Goal: Task Accomplishment & Management: Manage account settings

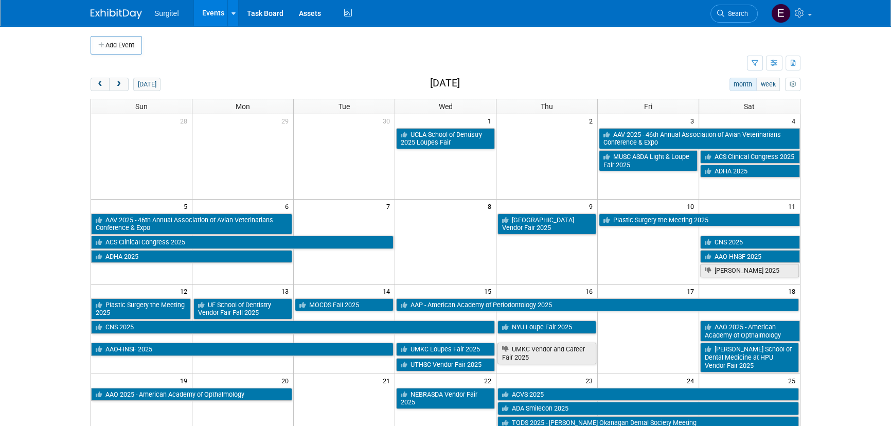
click at [259, 69] on td at bounding box center [419, 64] width 656 height 18
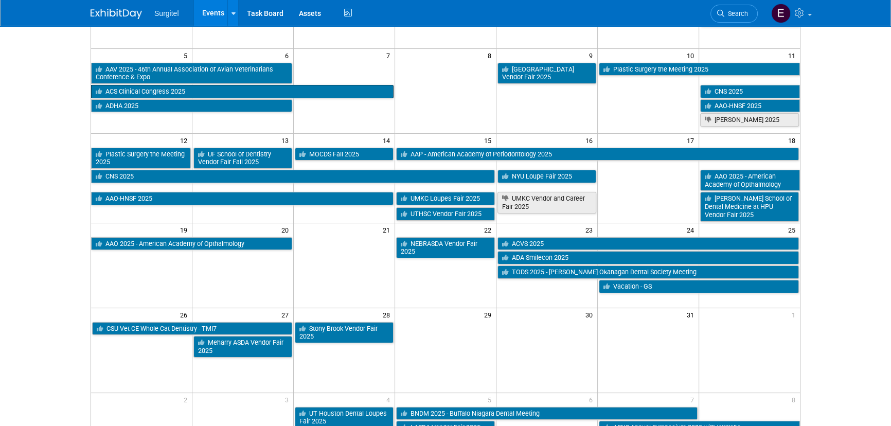
scroll to position [127, 0]
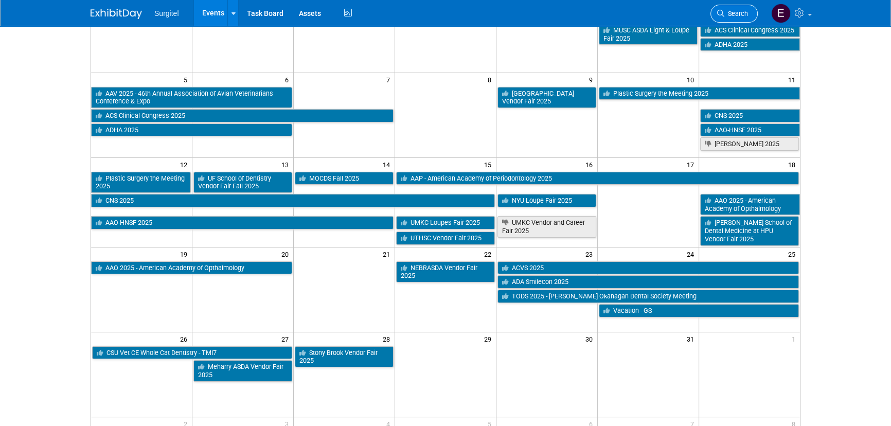
click at [744, 10] on span "Search" at bounding box center [736, 14] width 24 height 8
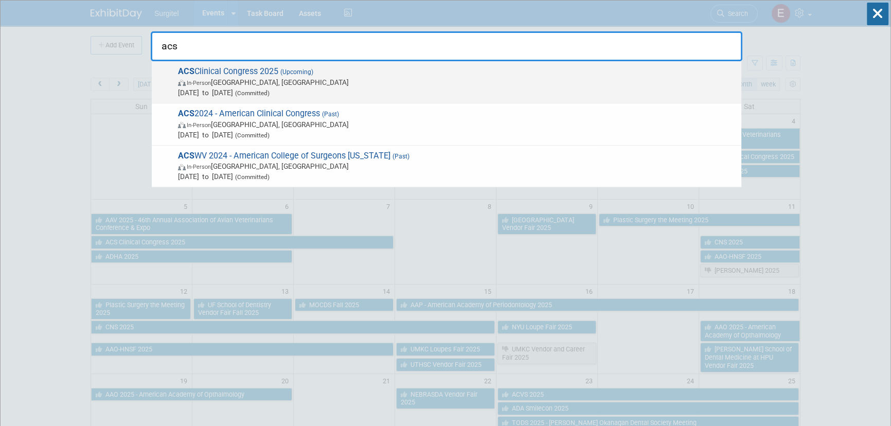
type input "acs"
click at [321, 78] on span "In-Person [GEOGRAPHIC_DATA], [GEOGRAPHIC_DATA]" at bounding box center [457, 82] width 558 height 10
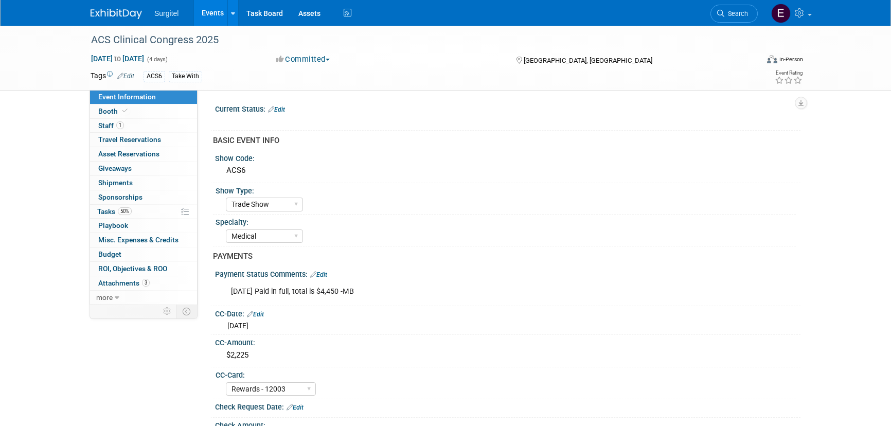
select select "Trade Show"
select select "Medical"
select select "Rewards - 12003"
select select "No"
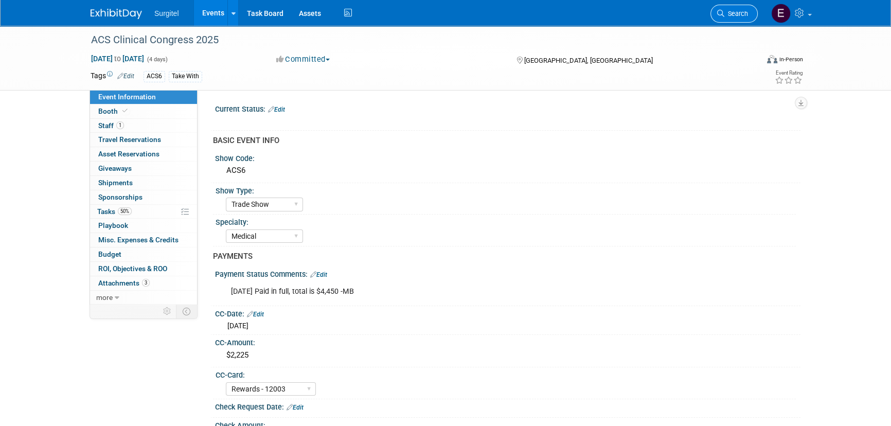
click at [744, 18] on link "Search" at bounding box center [733, 14] width 47 height 18
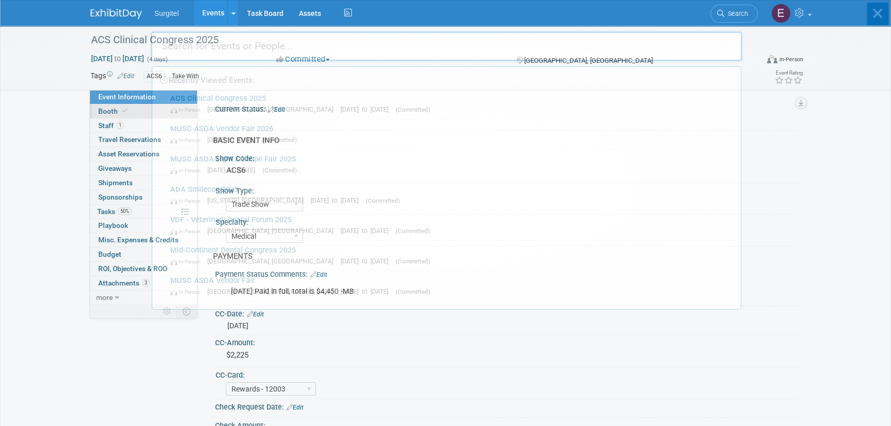
click at [111, 108] on span "Booth" at bounding box center [113, 111] width 31 height 8
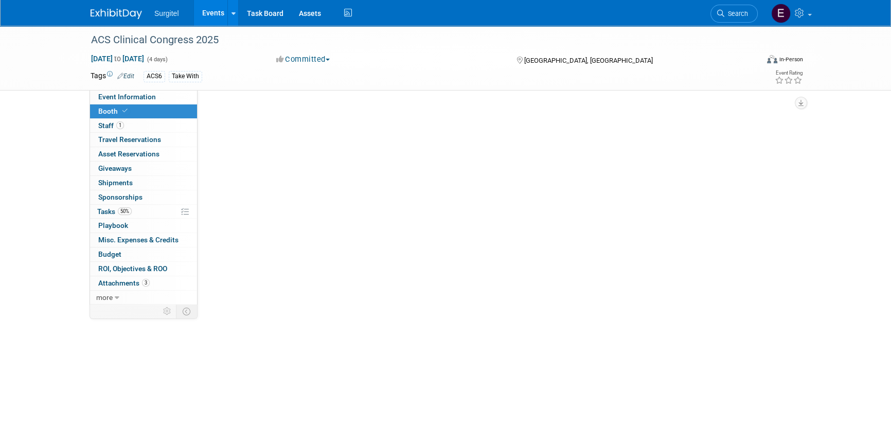
select select "8' Fabric Popup"
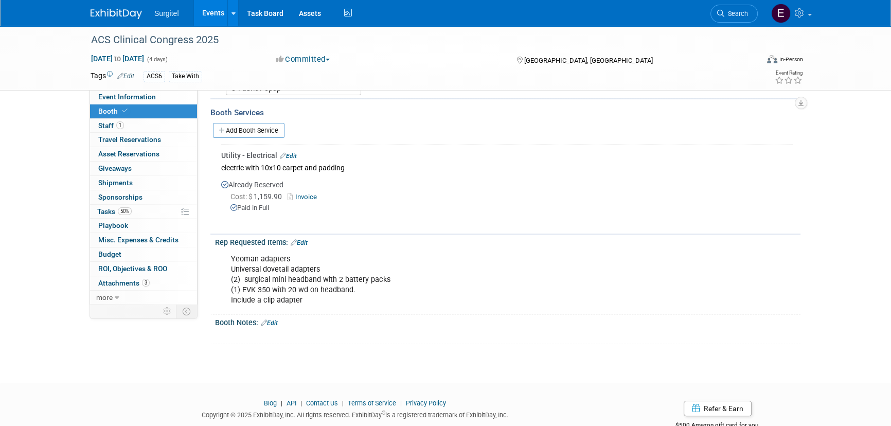
scroll to position [224, 0]
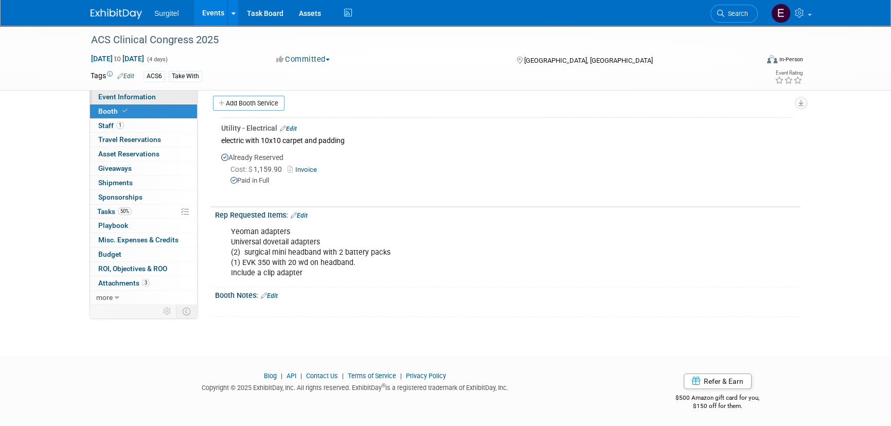
click at [128, 94] on span "Event Information" at bounding box center [127, 97] width 58 height 8
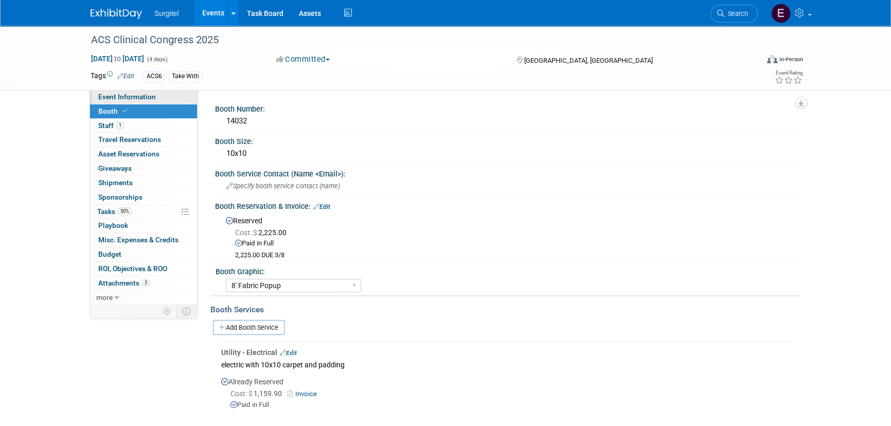
select select "Trade Show"
select select "Medical"
select select "Rewards - 12003"
select select "No"
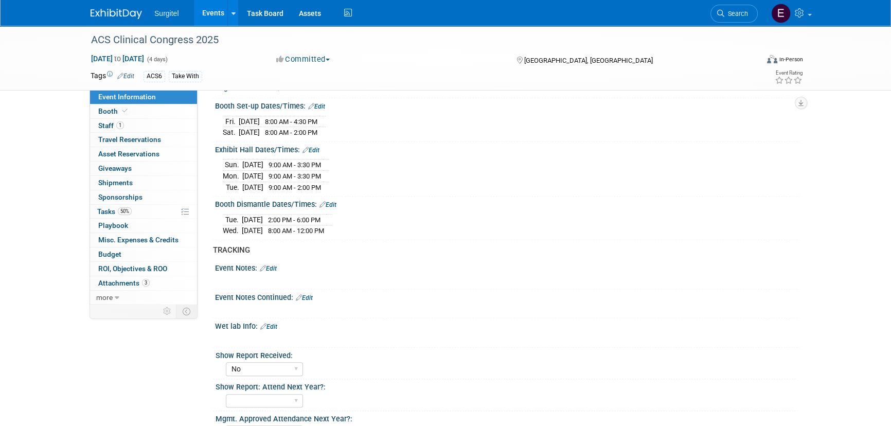
scroll to position [701, 0]
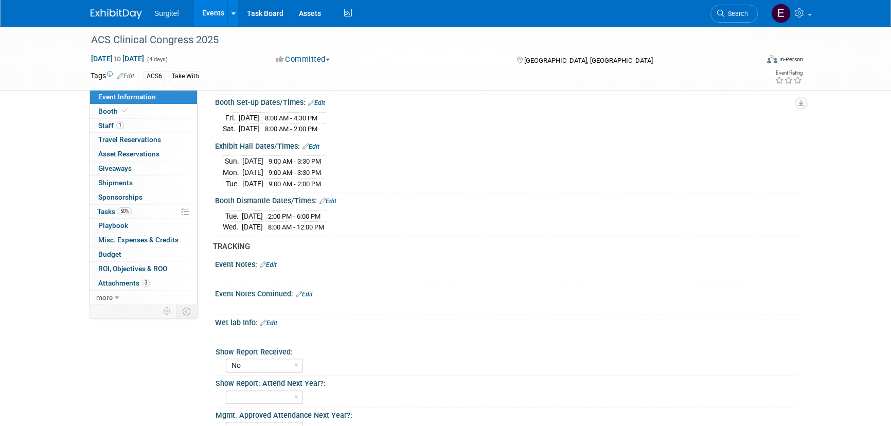
drag, startPoint x: 669, startPoint y: 332, endPoint x: 658, endPoint y: 335, distance: 10.6
click at [669, 332] on div "X" at bounding box center [506, 329] width 573 height 5
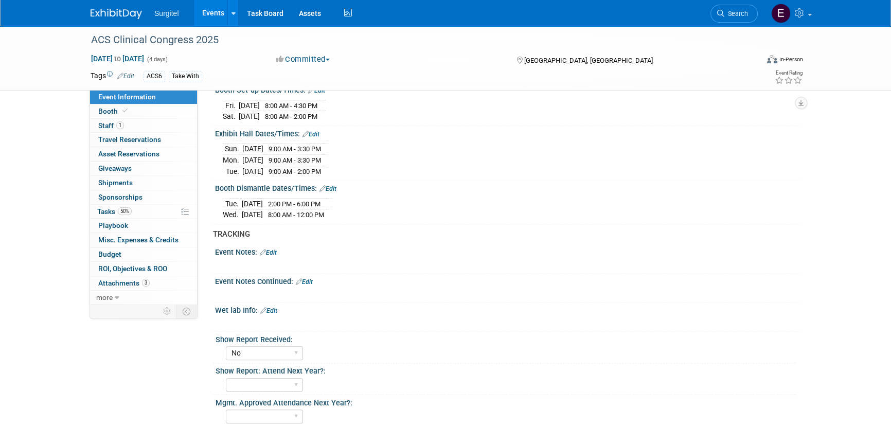
scroll to position [829, 0]
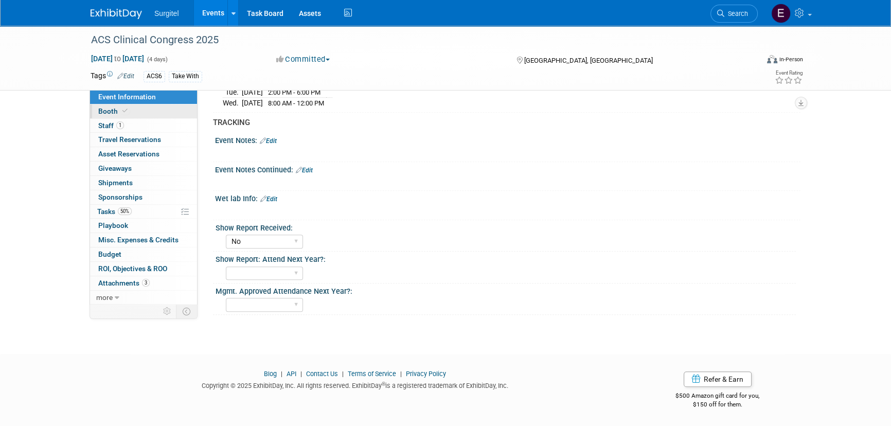
click at [119, 114] on span "Booth" at bounding box center [113, 111] width 31 height 8
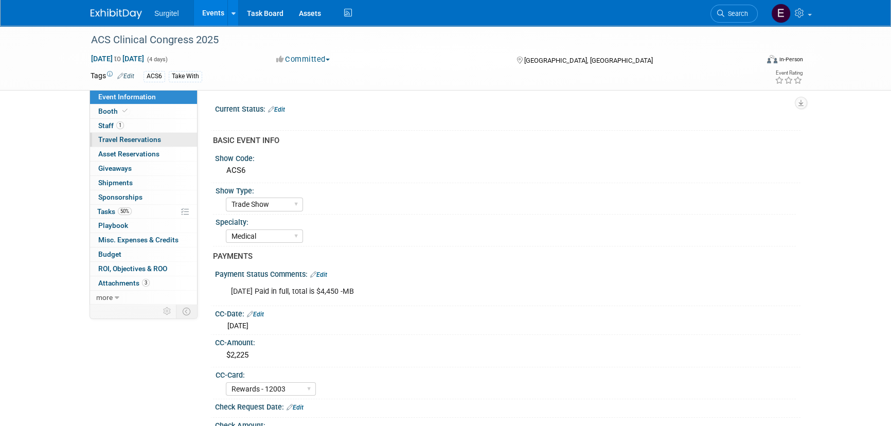
select select "8' Fabric Popup"
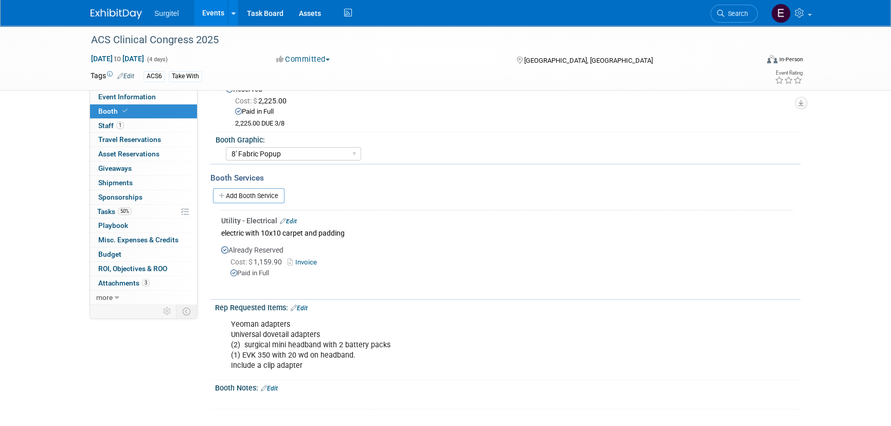
scroll to position [140, 0]
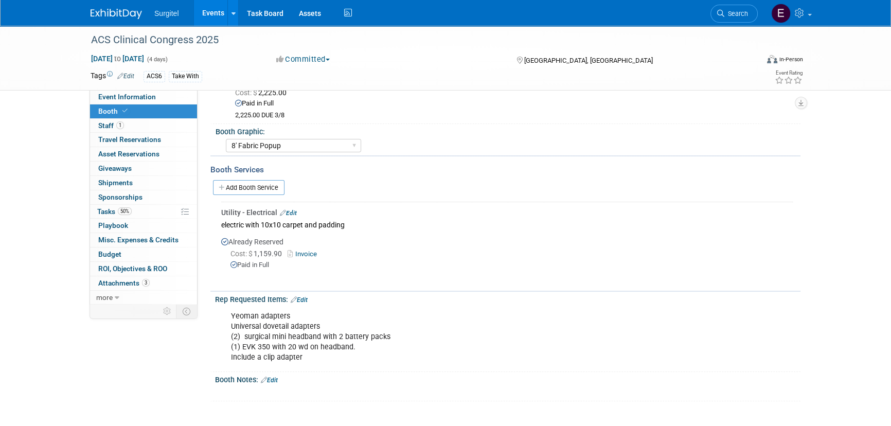
click at [249, 186] on link "Add Booth Service" at bounding box center [248, 187] width 71 height 15
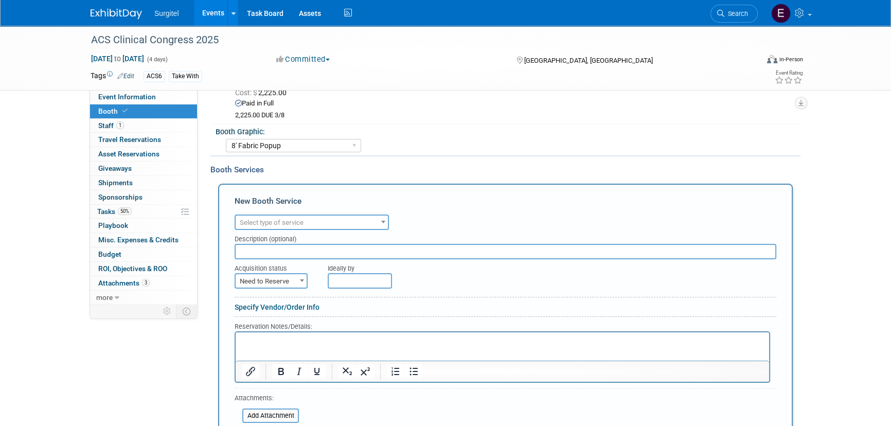
scroll to position [0, 0]
click at [310, 227] on span "Select type of service" at bounding box center [312, 223] width 152 height 14
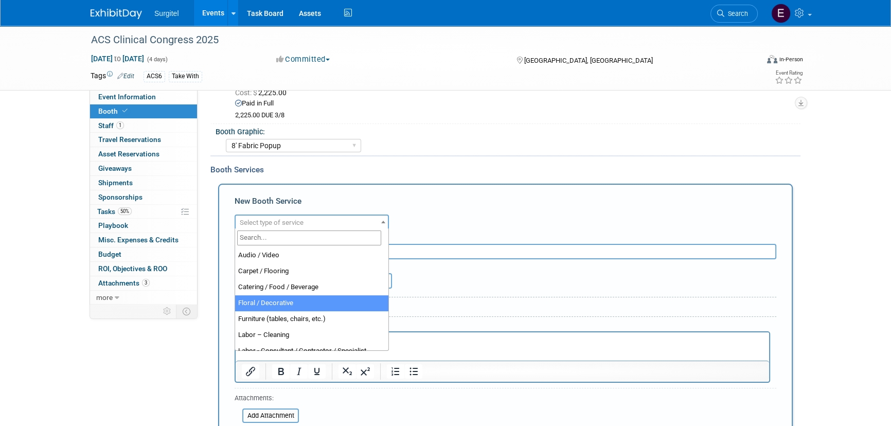
select select "6"
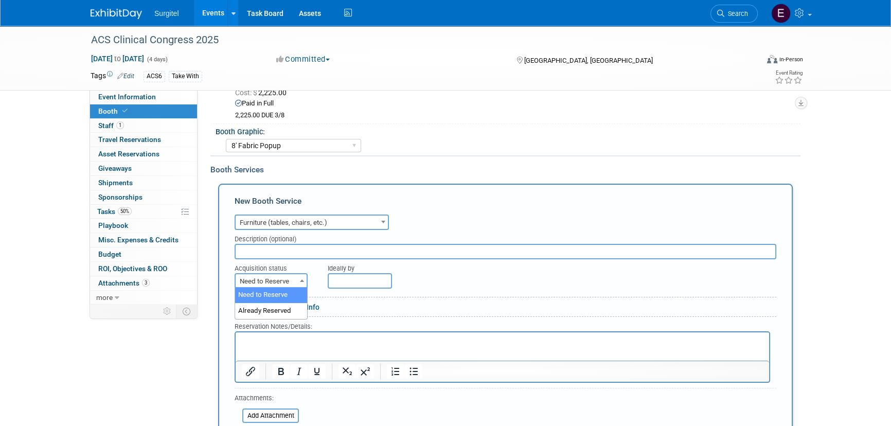
click at [287, 274] on span "Need to Reserve" at bounding box center [271, 281] width 71 height 14
select select "2"
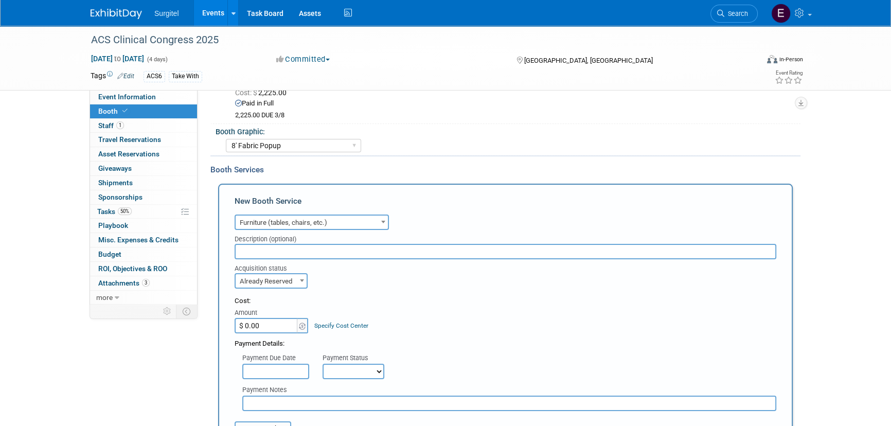
click at [287, 324] on input "$ 0.00" at bounding box center [267, 325] width 64 height 15
type input "$"
click at [266, 326] on input "$ 0.00" at bounding box center [267, 325] width 64 height 15
type input "$ 1,261.40"
click at [359, 364] on select "Not Paid Yet Partially Paid Paid in Full" at bounding box center [354, 371] width 62 height 15
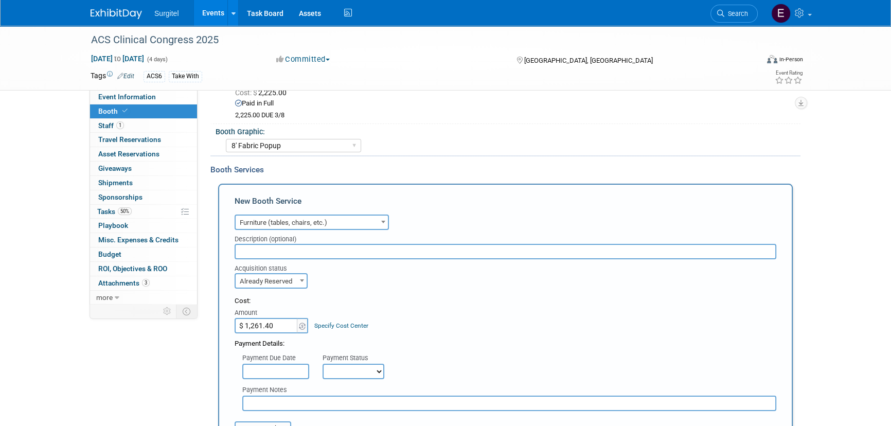
select select "1"
click at [323, 364] on select "Not Paid Yet Partially Paid Paid in Full" at bounding box center [354, 371] width 62 height 15
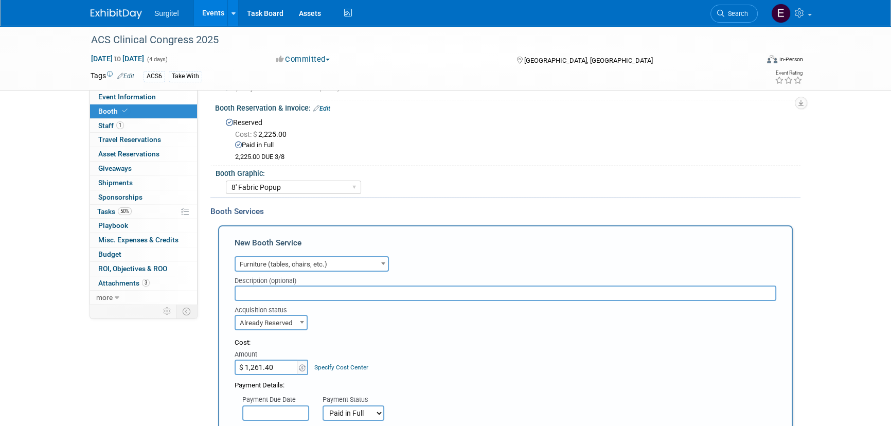
scroll to position [93, 0]
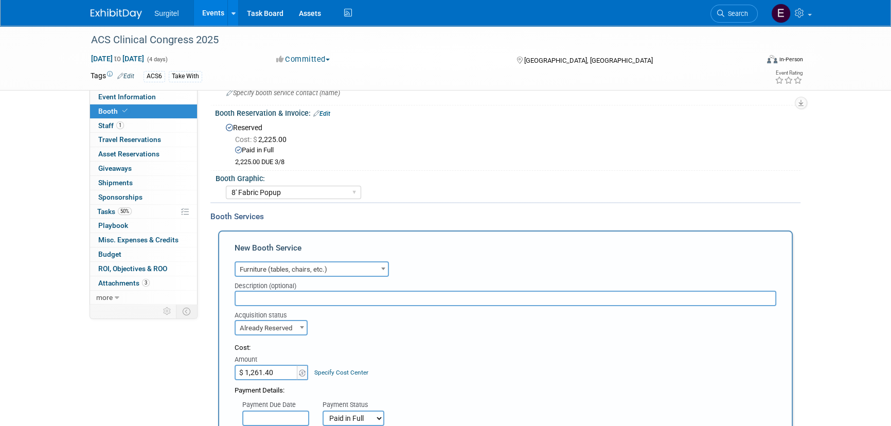
click at [304, 303] on input "text" at bounding box center [506, 298] width 542 height 15
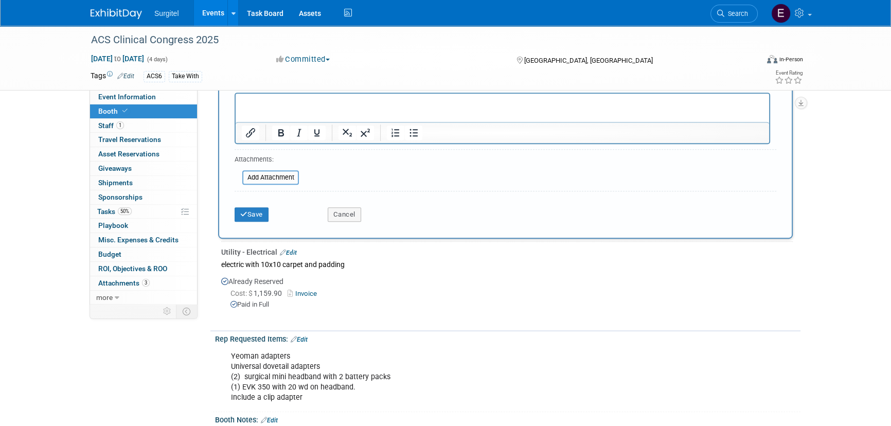
scroll to position [561, 0]
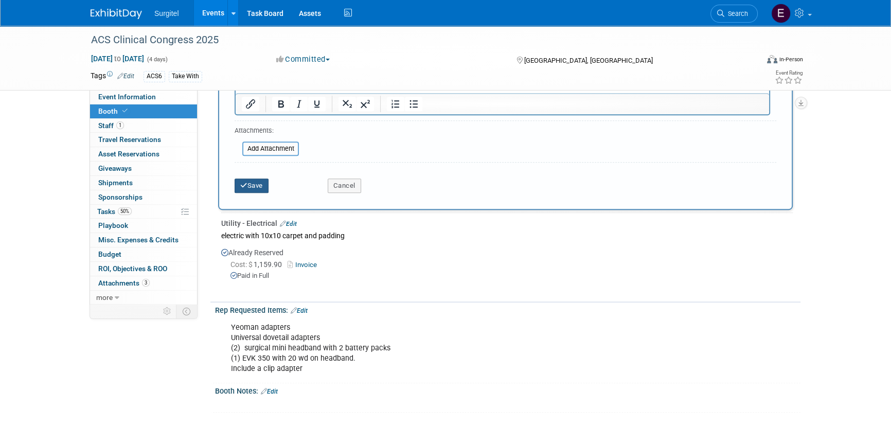
type input "1 stool, 6' counter, 8' table"
click at [252, 185] on button "Save" at bounding box center [252, 185] width 34 height 14
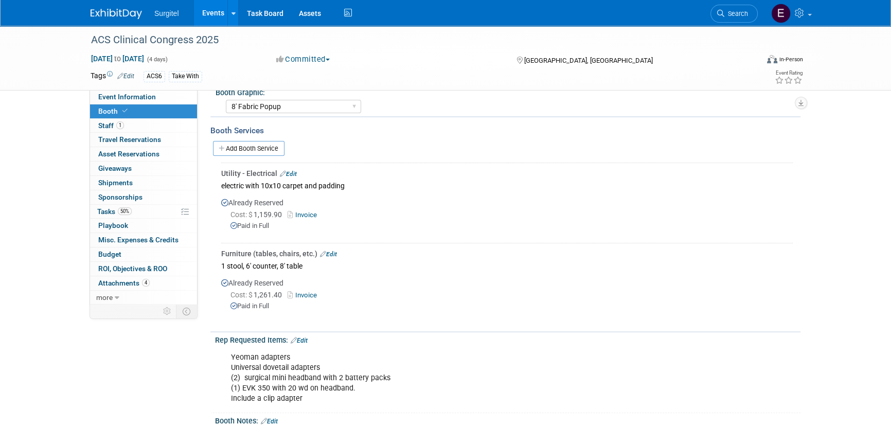
scroll to position [303, 0]
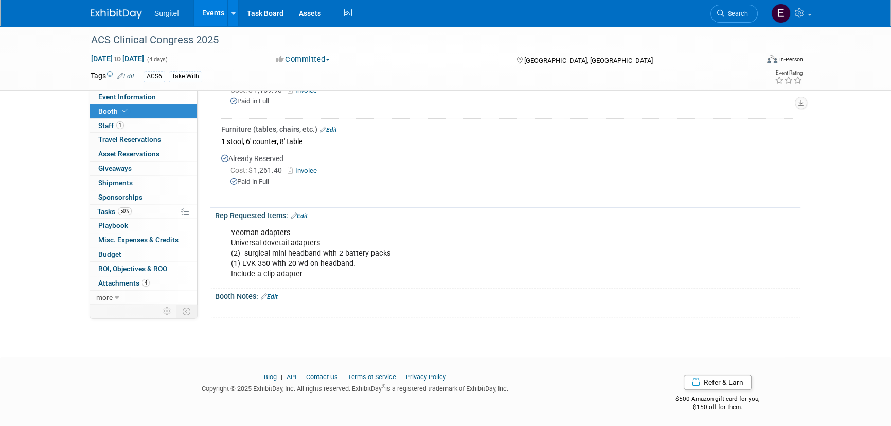
click at [307, 212] on link "Edit" at bounding box center [299, 215] width 17 height 7
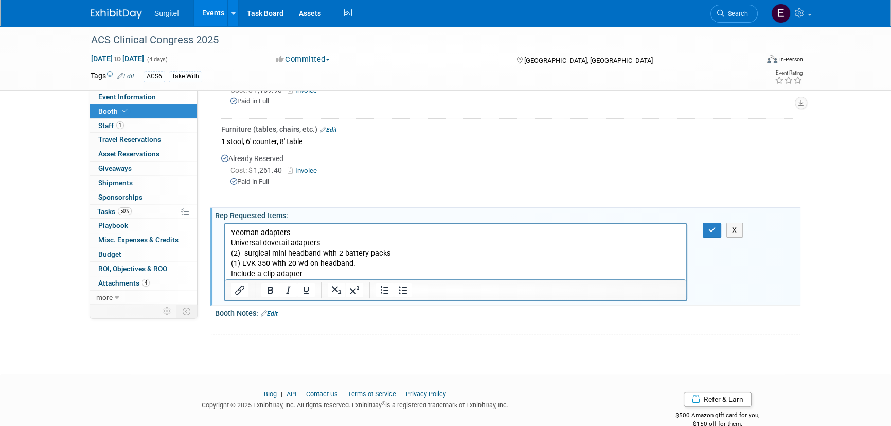
scroll to position [0, 0]
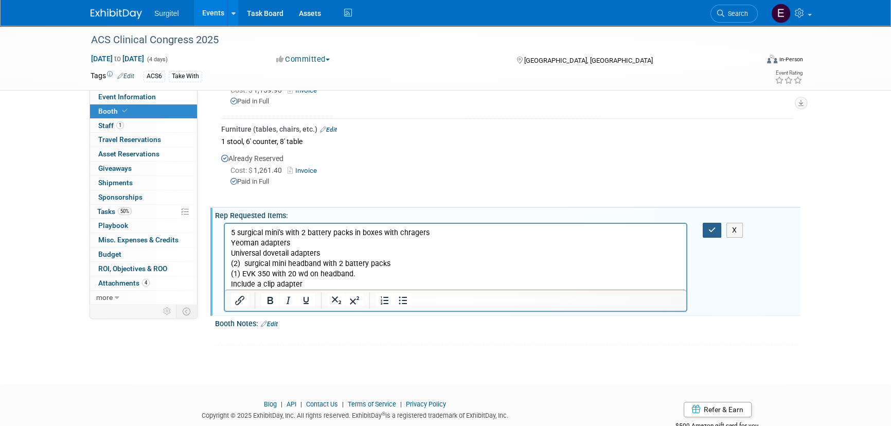
click at [711, 228] on icon "button" at bounding box center [712, 229] width 8 height 7
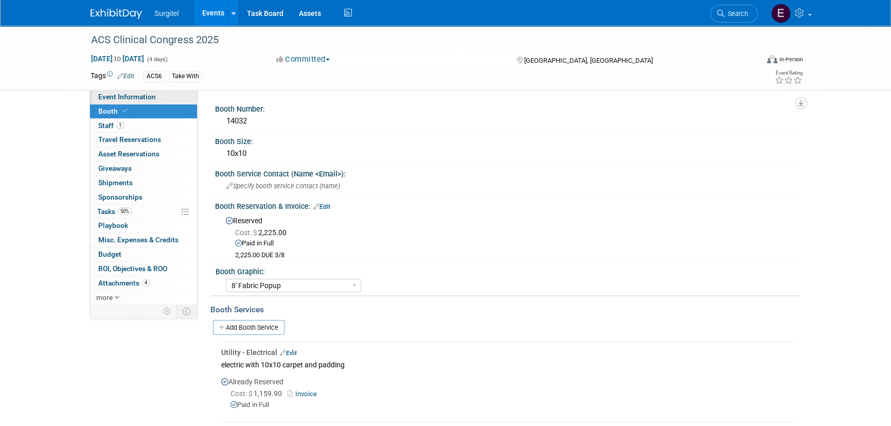
click at [128, 94] on span "Event Information" at bounding box center [127, 97] width 58 height 8
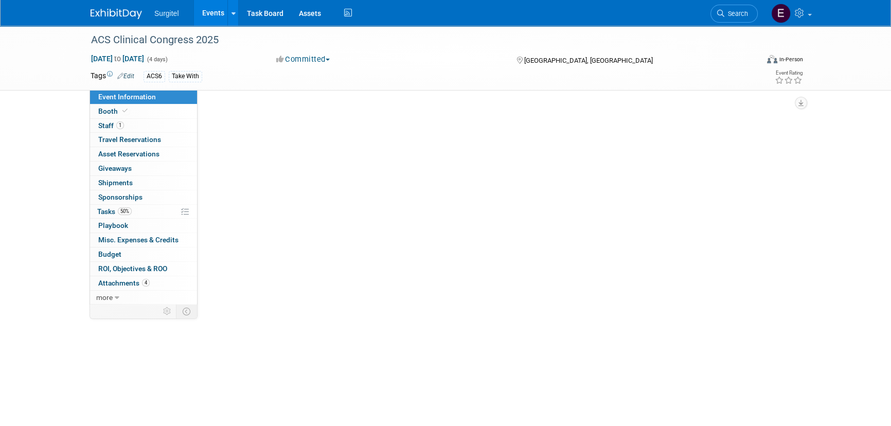
select select "Trade Show"
select select "Medical"
select select "Rewards - 12003"
select select "No"
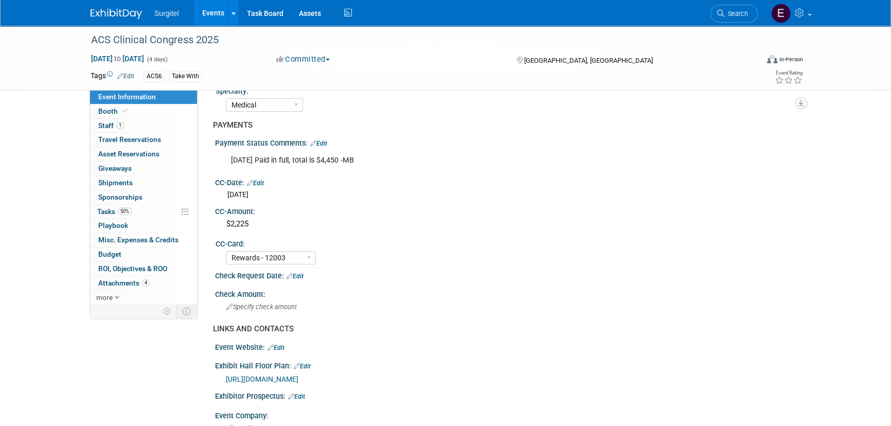
scroll to position [128, 0]
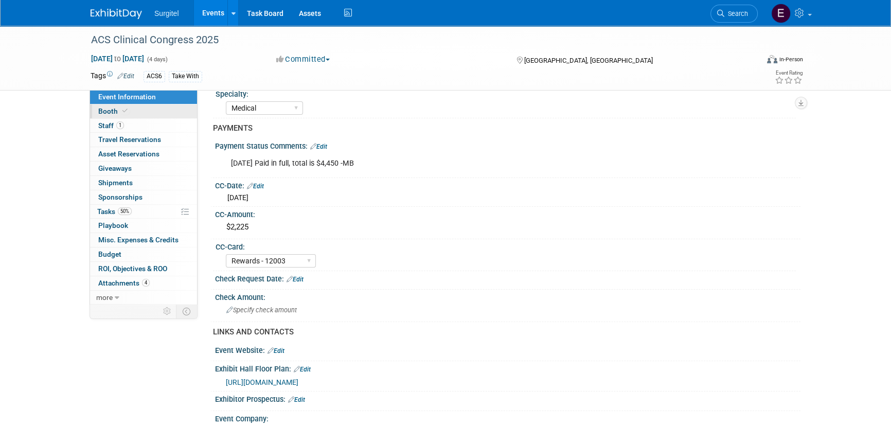
click at [117, 105] on link "Booth" at bounding box center [143, 111] width 107 height 14
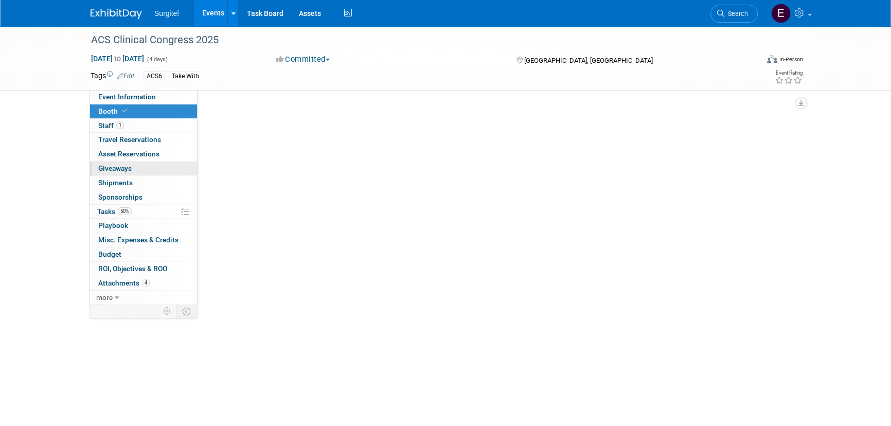
scroll to position [0, 0]
select select "8' Fabric Popup"
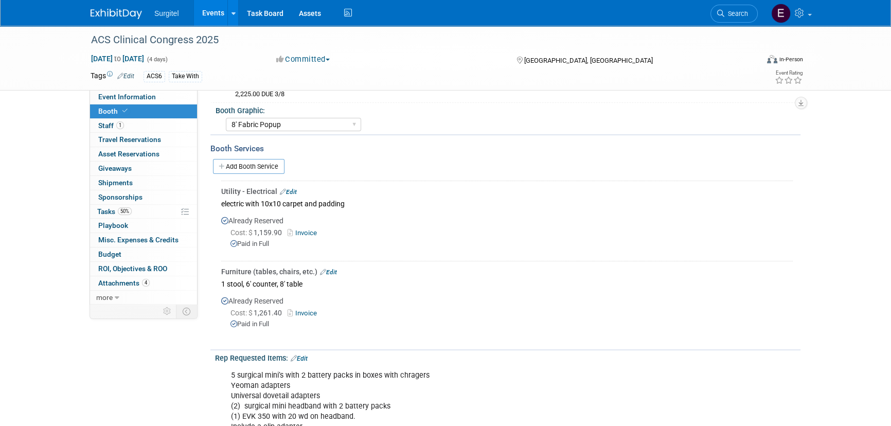
scroll to position [234, 0]
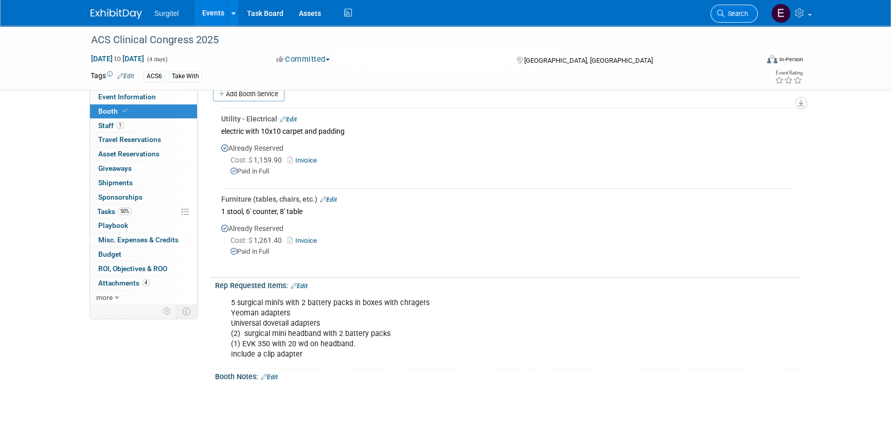
click at [739, 16] on span "Search" at bounding box center [736, 14] width 24 height 8
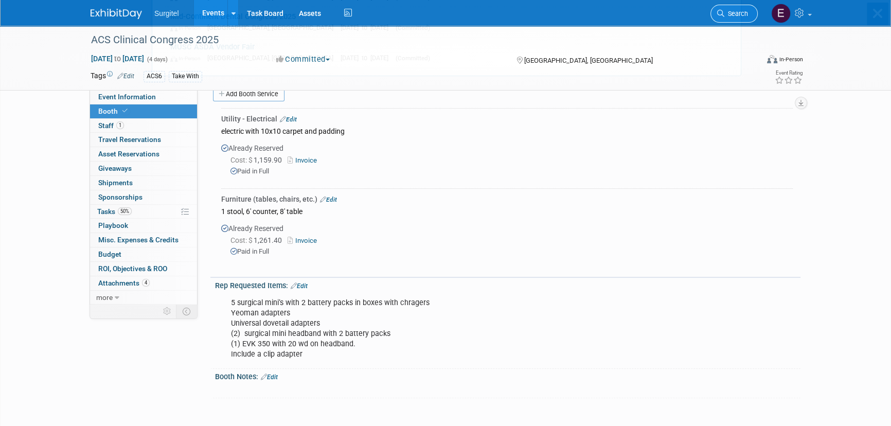
scroll to position [0, 0]
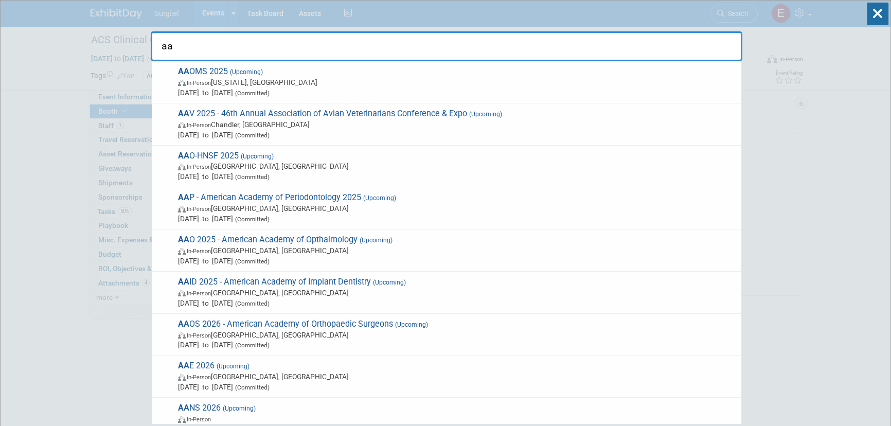
type input "aav"
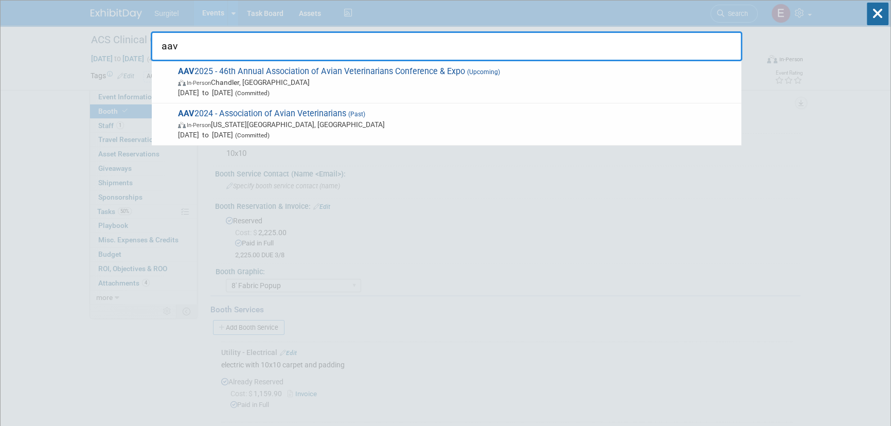
click at [280, 86] on span "In-Person Chandler, AZ" at bounding box center [457, 82] width 558 height 10
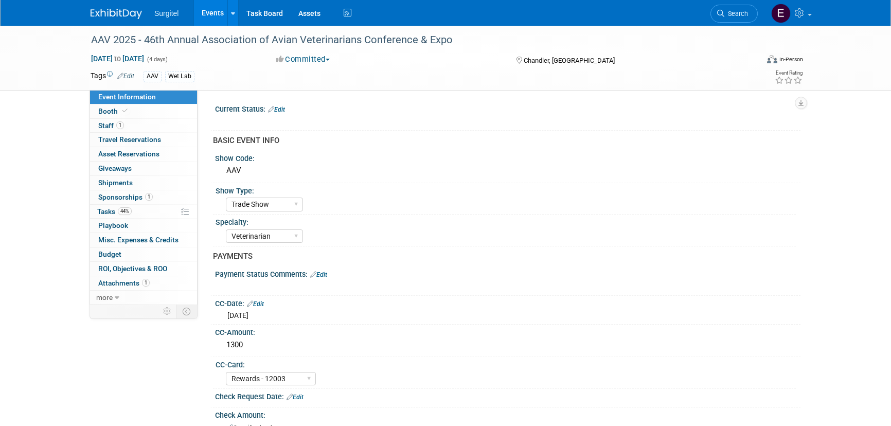
select select "Trade Show"
select select "Veterinarian"
select select "Rewards - 12003"
select select "No"
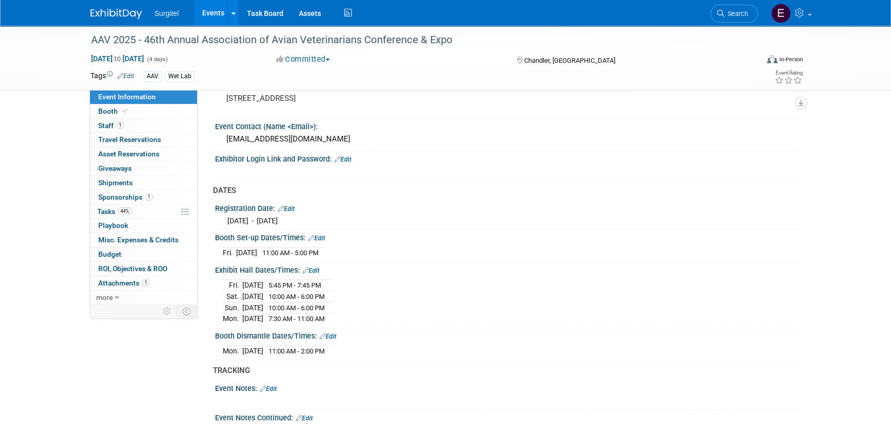
scroll to position [514, 0]
click at [749, 12] on link "Search" at bounding box center [733, 14] width 47 height 18
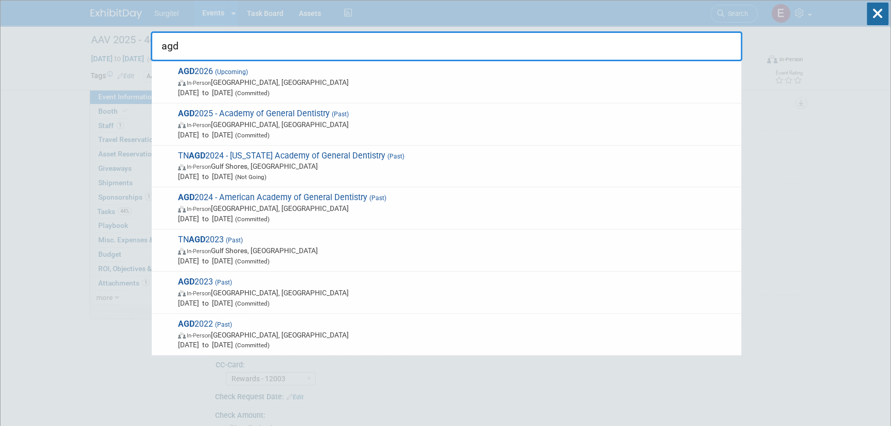
type input "agd"
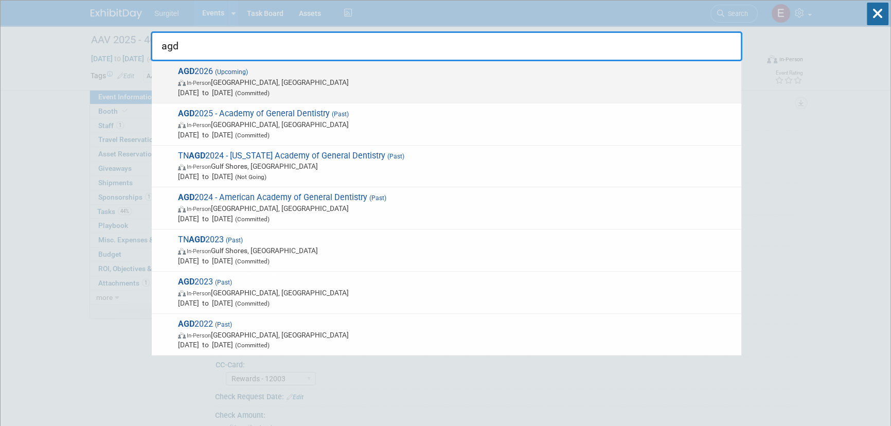
click at [208, 84] on span "In-Person" at bounding box center [199, 83] width 24 height 7
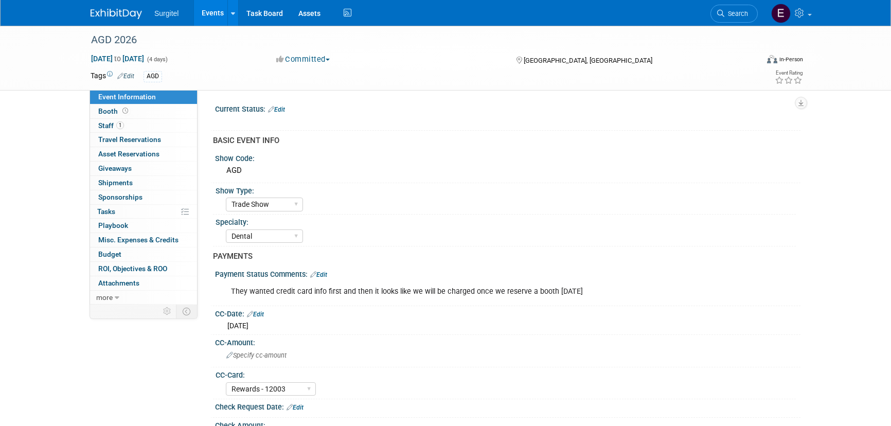
select select "Trade Show"
select select "Dental"
select select "Rewards - 12003"
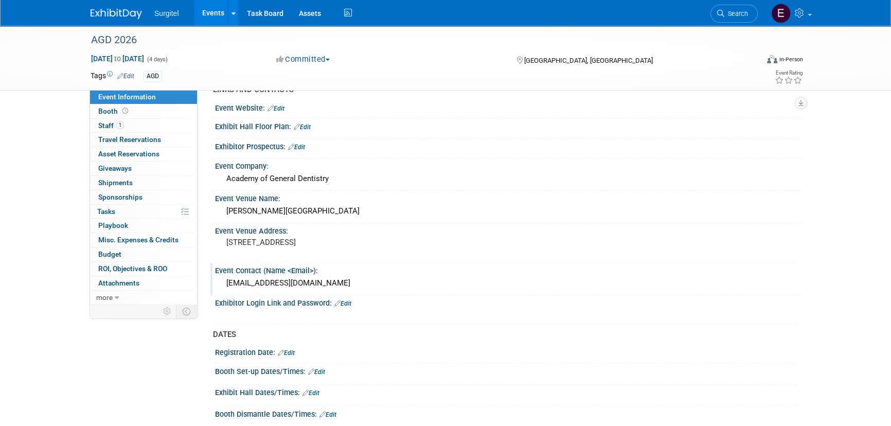
scroll to position [374, 0]
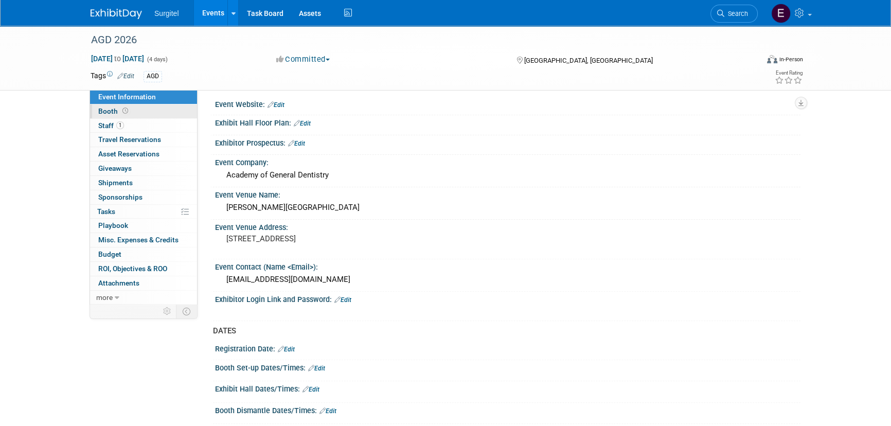
click at [174, 111] on link "Booth" at bounding box center [143, 111] width 107 height 14
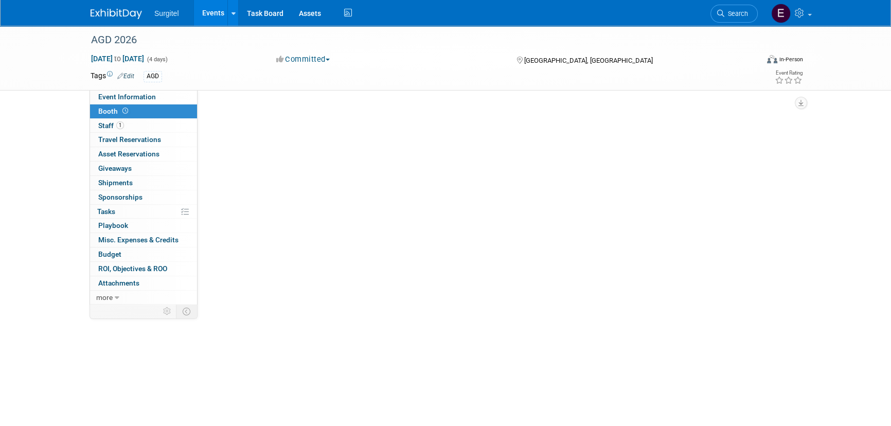
scroll to position [0, 0]
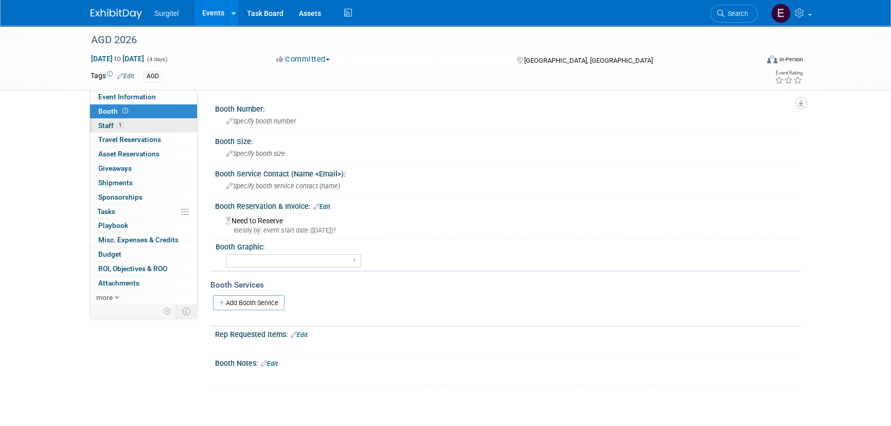
click at [159, 126] on link "1 Staff 1" at bounding box center [143, 126] width 107 height 14
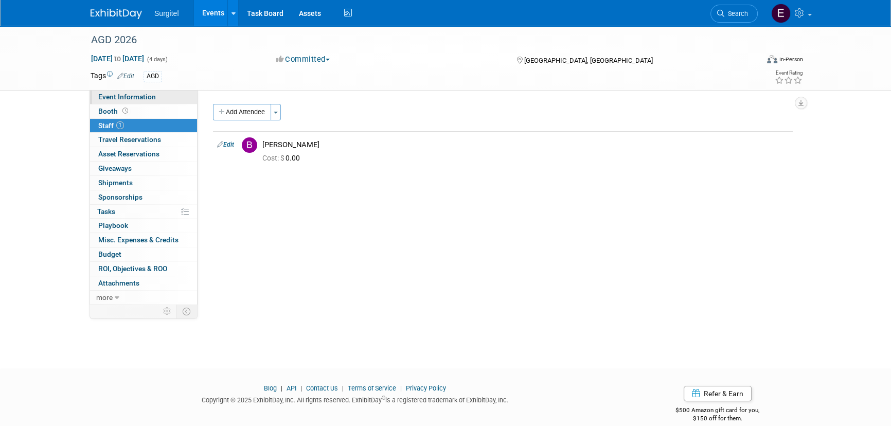
click at [148, 91] on link "Event Information" at bounding box center [143, 97] width 107 height 14
select select "Trade Show"
select select "Dental"
select select "Rewards - 12003"
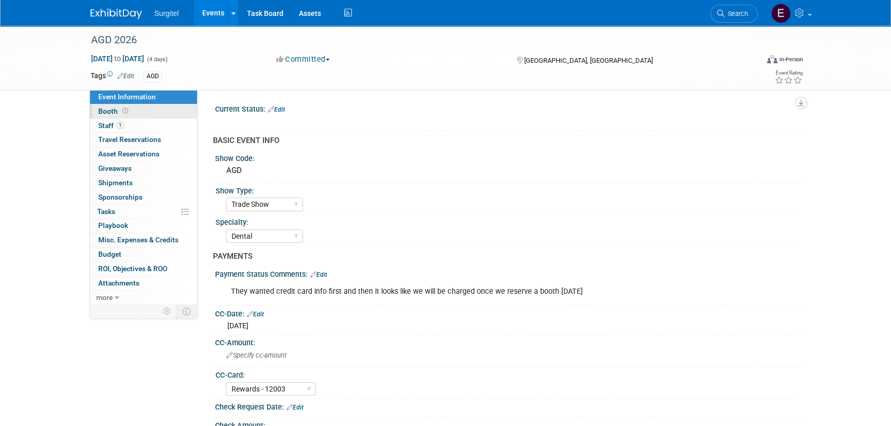
click at [101, 111] on span "Booth" at bounding box center [114, 111] width 32 height 8
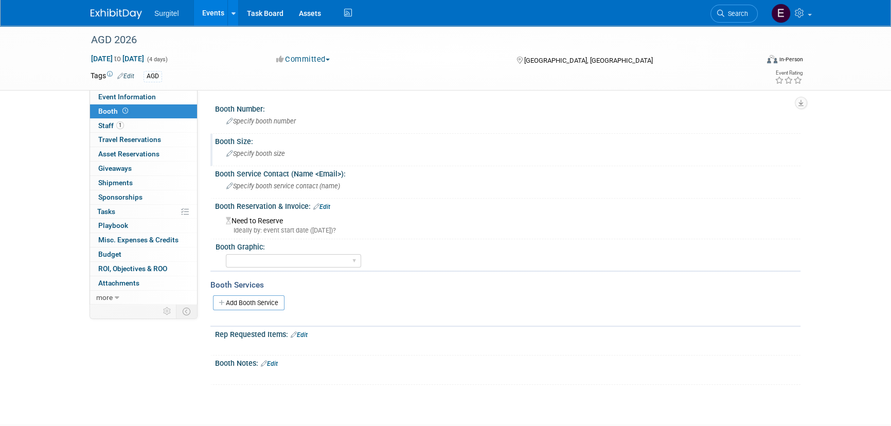
click at [292, 161] on div "Specify booth size" at bounding box center [508, 154] width 570 height 16
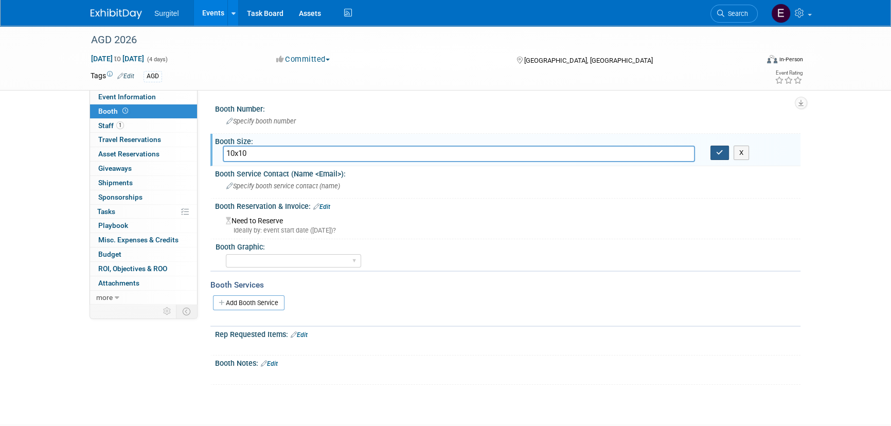
type input "10x10"
click at [724, 153] on button "button" at bounding box center [719, 153] width 19 height 14
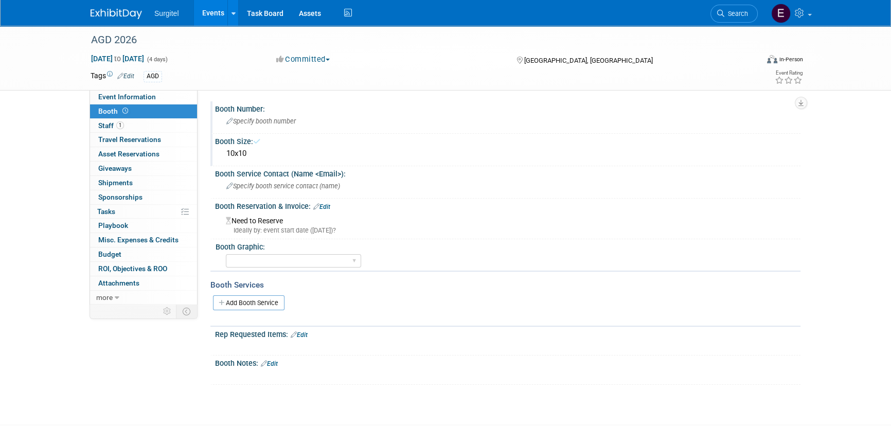
click at [254, 119] on span "Specify booth number" at bounding box center [260, 121] width 69 height 8
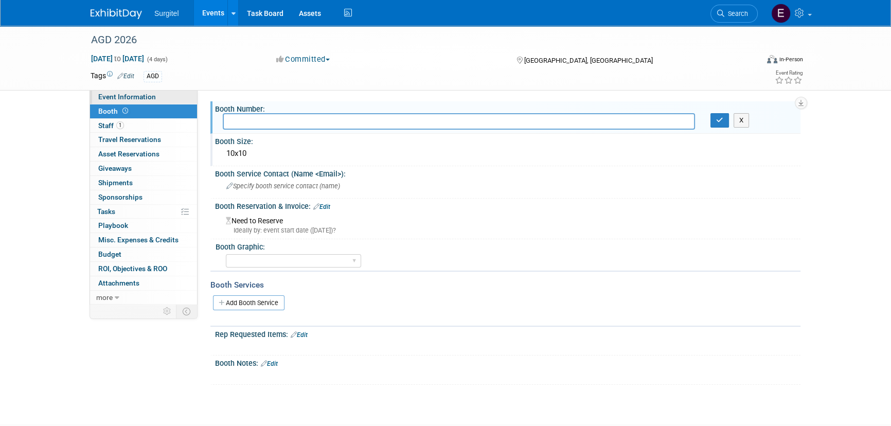
click at [149, 98] on span "Event Information" at bounding box center [127, 97] width 58 height 8
select select "Trade Show"
select select "Dental"
select select "Rewards - 12003"
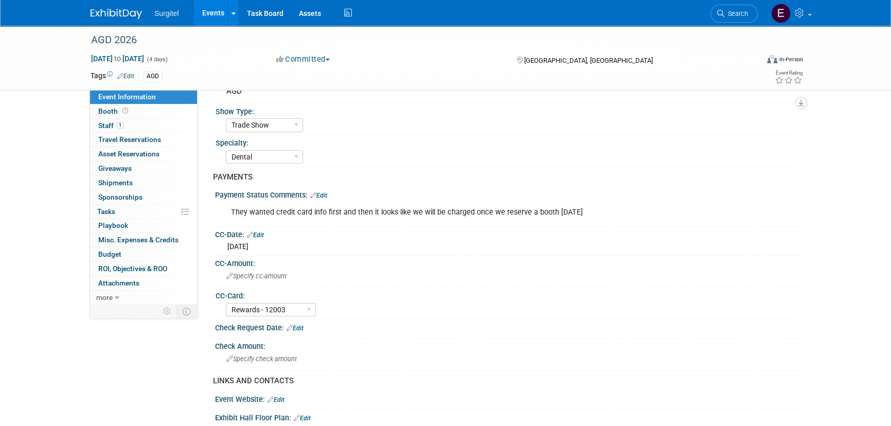
scroll to position [46, 0]
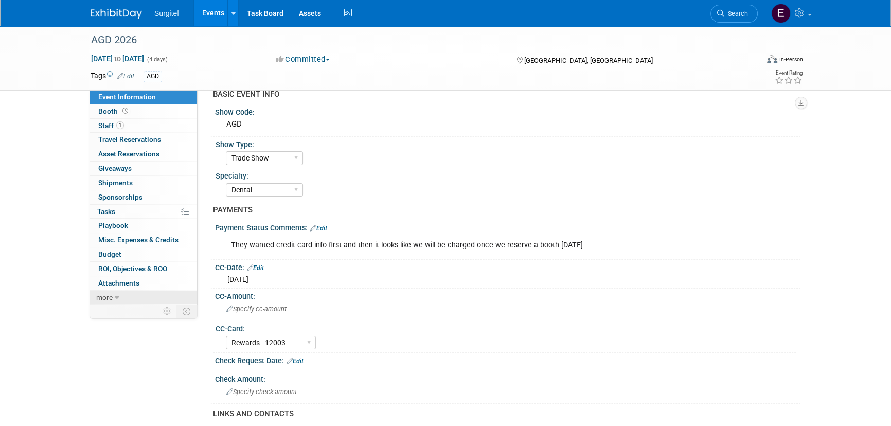
click at [137, 291] on link "more" at bounding box center [143, 298] width 107 height 14
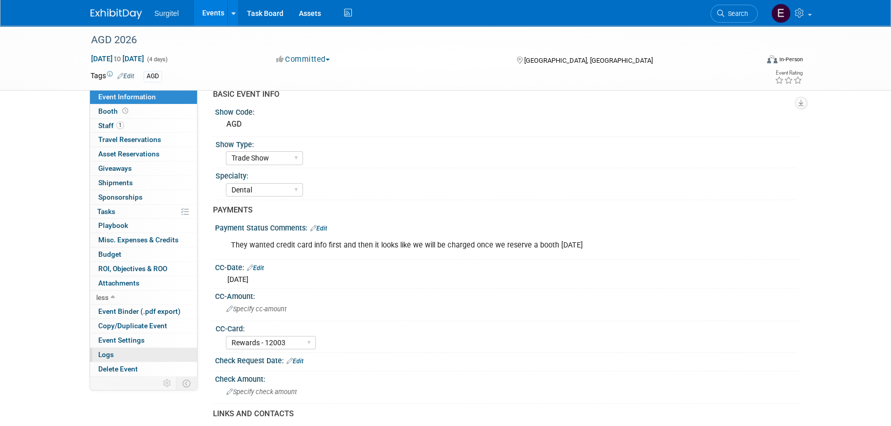
click at [137, 350] on link "Logs" at bounding box center [143, 355] width 107 height 14
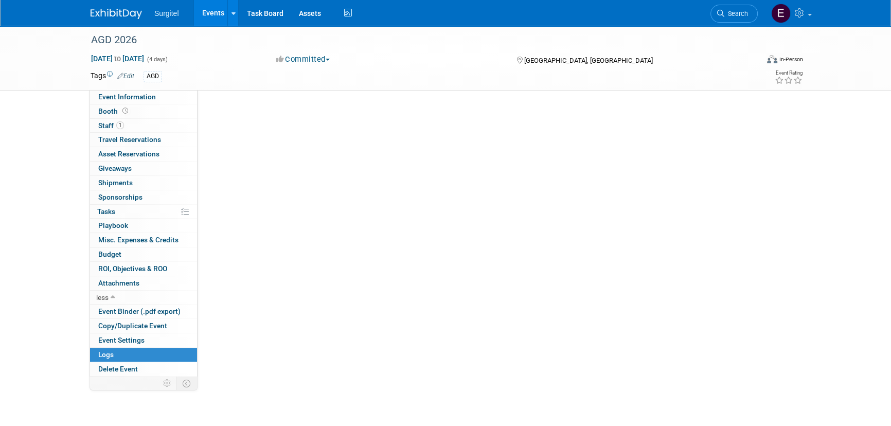
scroll to position [0, 0]
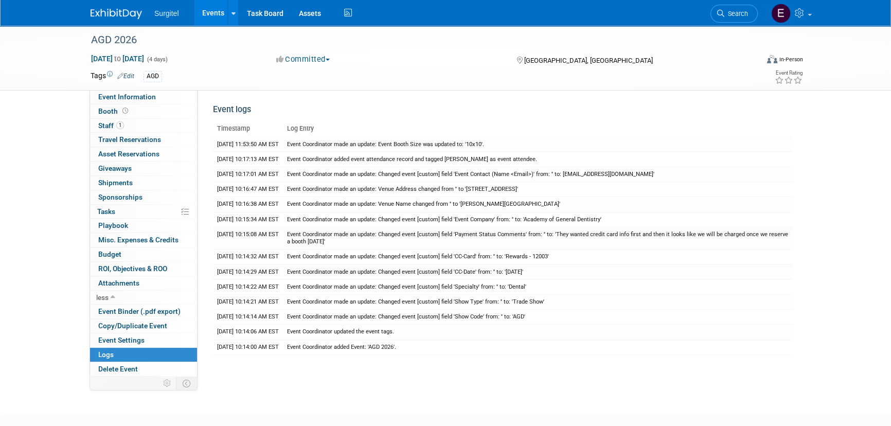
click at [214, 5] on link "Events" at bounding box center [213, 13] width 38 height 26
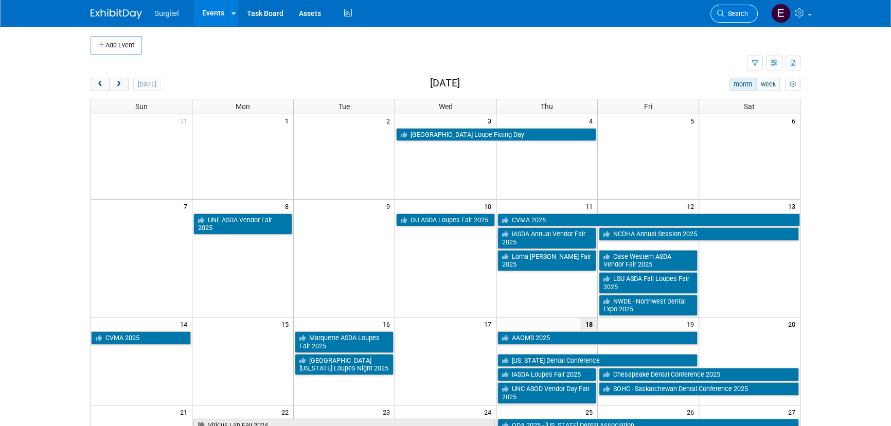
click at [729, 12] on span "Search" at bounding box center [736, 14] width 24 height 8
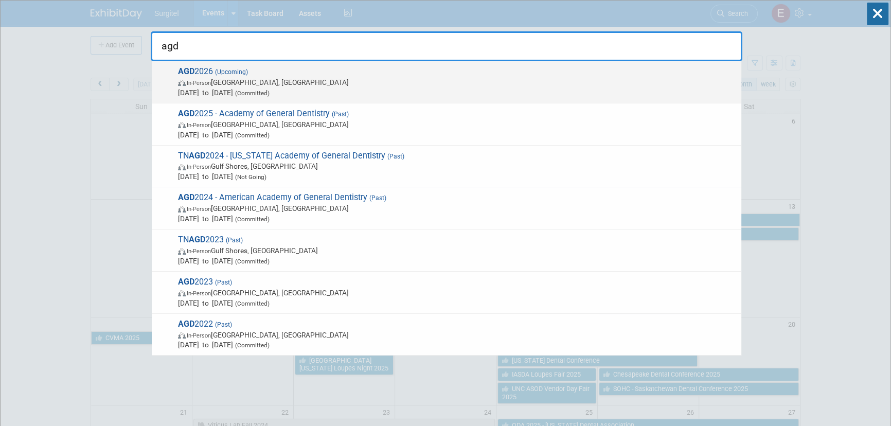
type input "agd"
click at [370, 90] on span "Jun 24, 2026 to Jun 27, 2026 (Committed)" at bounding box center [457, 92] width 558 height 10
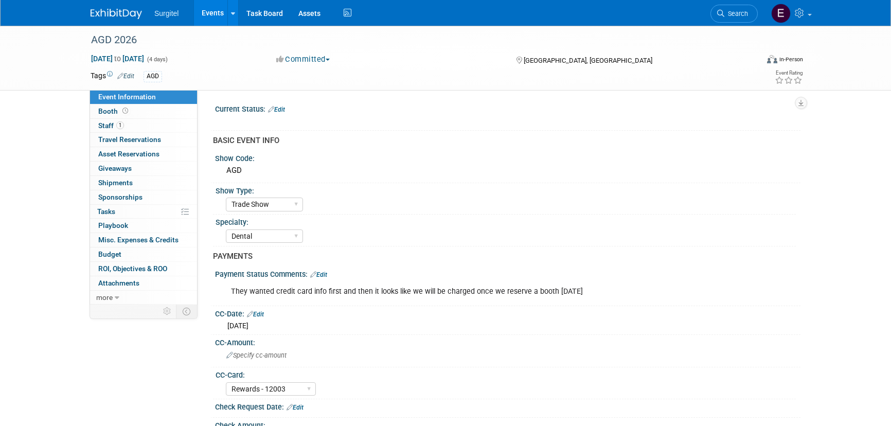
select select "Trade Show"
select select "Dental"
select select "Rewards - 12003"
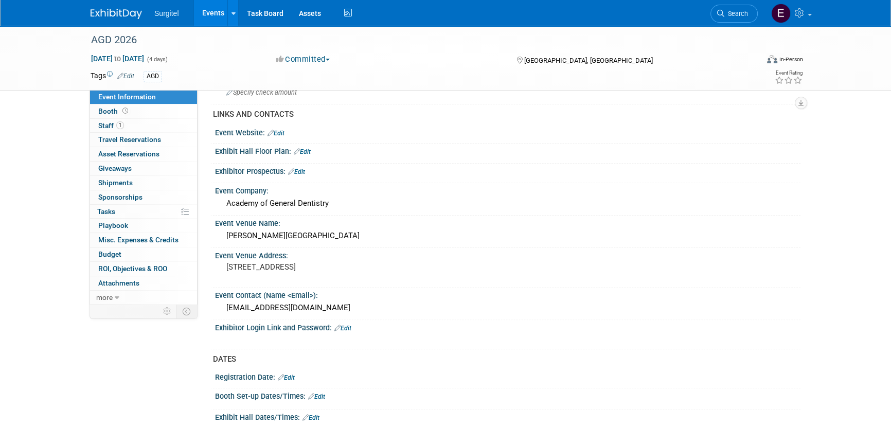
scroll to position [421, 0]
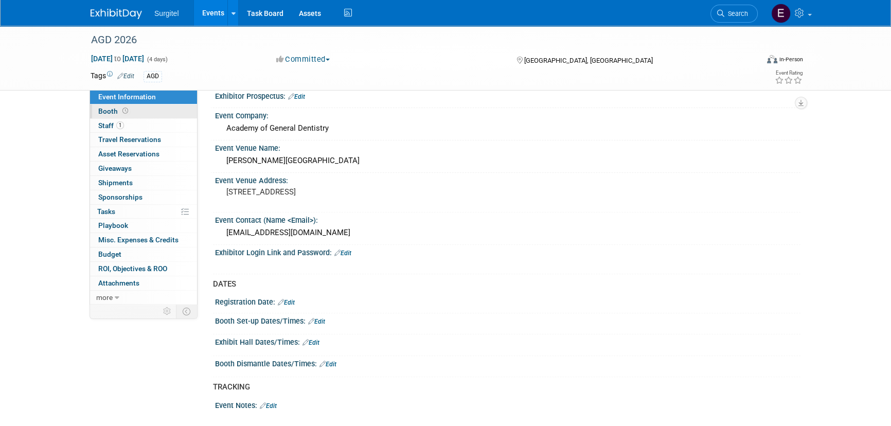
click at [118, 113] on span "Booth" at bounding box center [114, 111] width 32 height 8
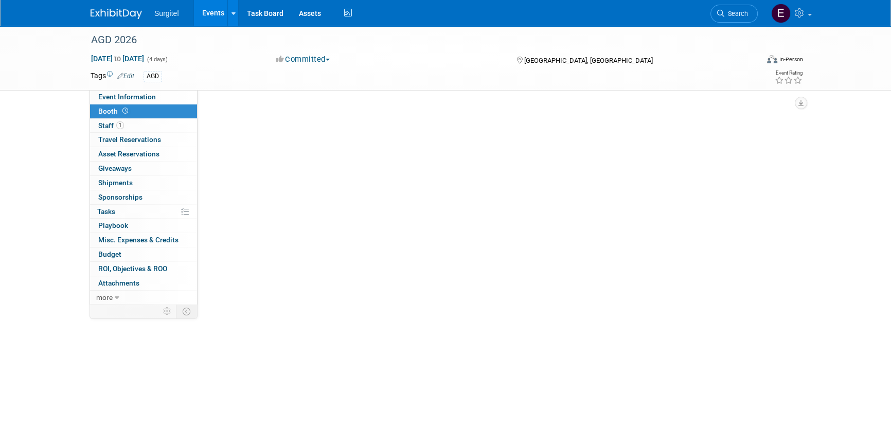
scroll to position [0, 0]
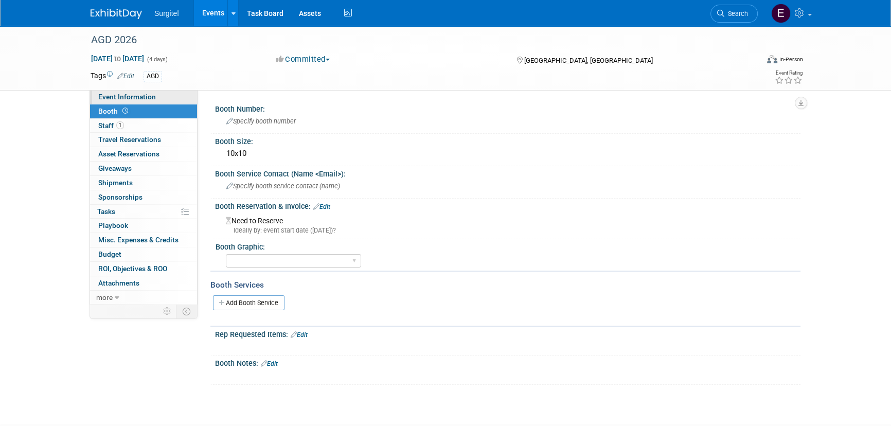
click at [127, 100] on span "Event Information" at bounding box center [127, 97] width 58 height 8
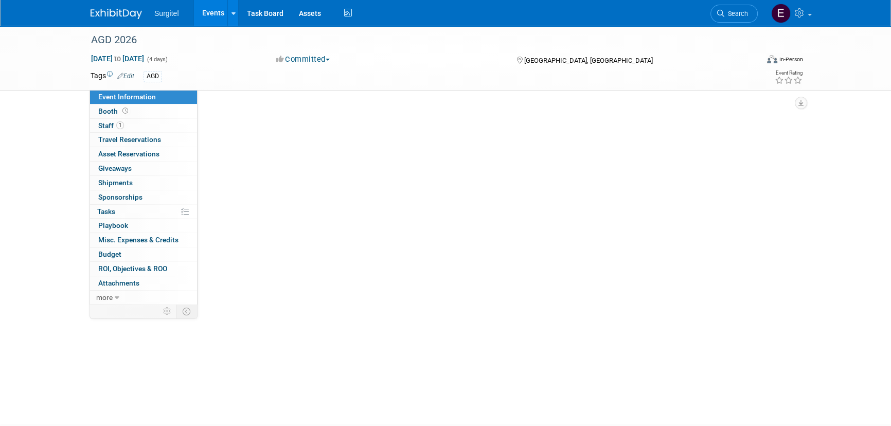
select select "Trade Show"
select select "Dental"
select select "Rewards - 12003"
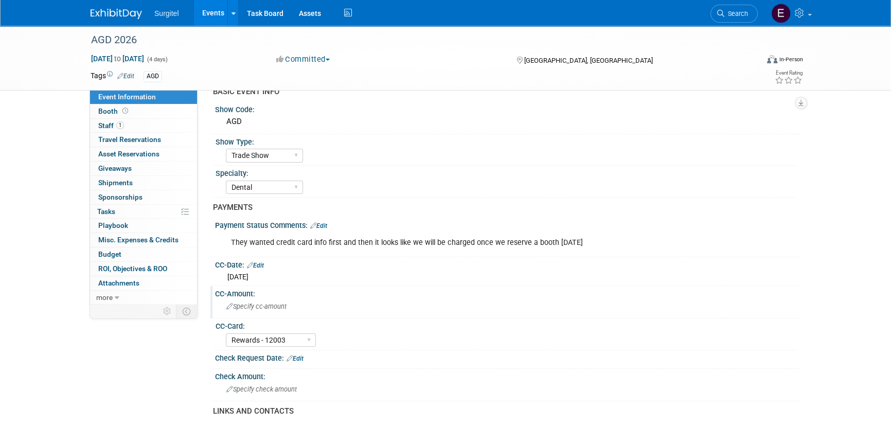
scroll to position [46, 0]
click at [702, 368] on div "Check Request Date: Edit" at bounding box center [505, 362] width 590 height 19
